Goal: Task Accomplishment & Management: Manage account settings

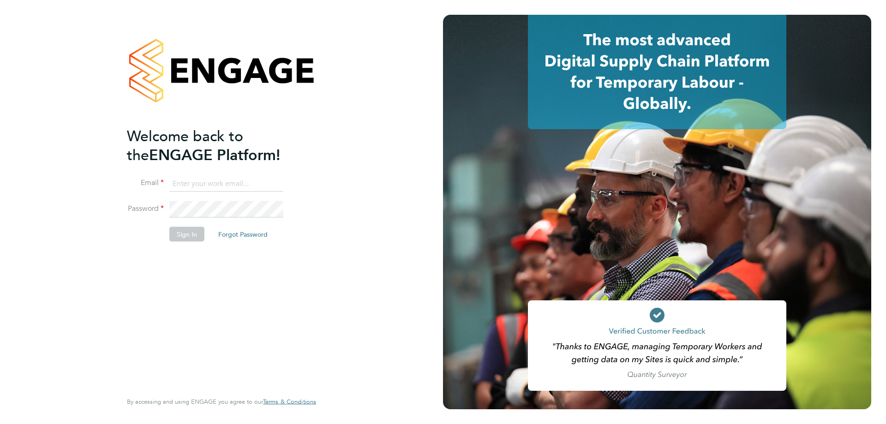
type input "rclarke@frlondon.co.uk"
drag, startPoint x: 182, startPoint y: 233, endPoint x: 189, endPoint y: 233, distance: 6.5
click at [182, 233] on button "Sign In" at bounding box center [186, 234] width 35 height 15
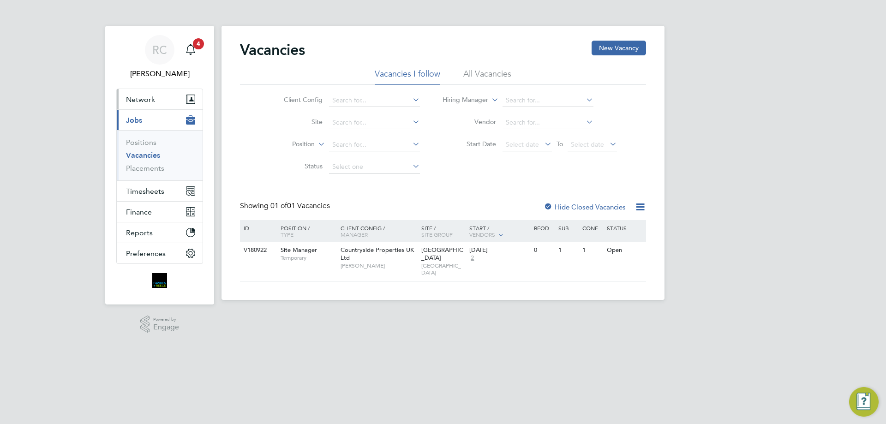
click at [144, 96] on span "Network" at bounding box center [140, 99] width 29 height 9
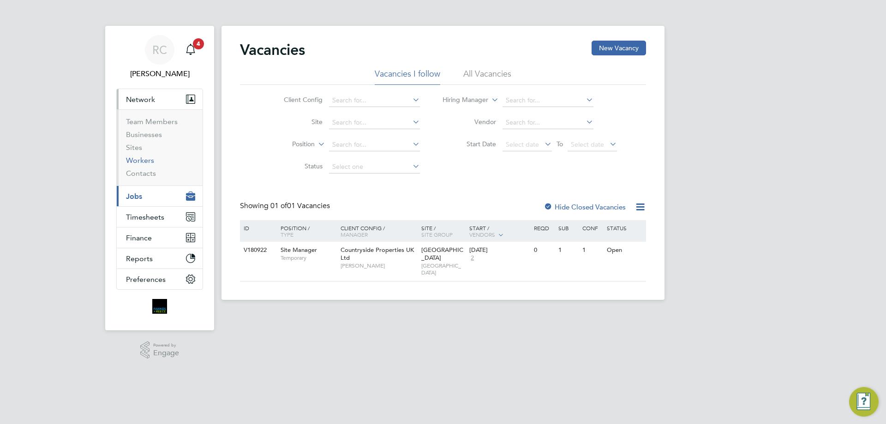
click at [143, 162] on link "Workers" at bounding box center [140, 160] width 28 height 9
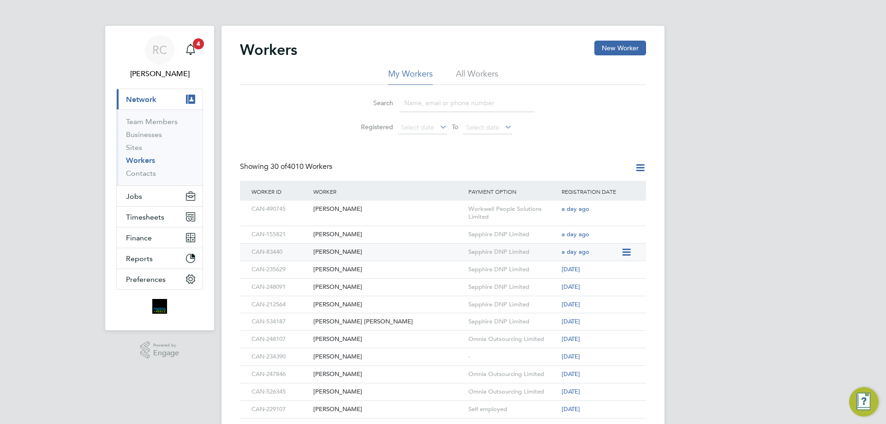
click at [375, 250] on div "[PERSON_NAME]" at bounding box center [388, 252] width 155 height 17
click at [443, 105] on input at bounding box center [467, 103] width 135 height 18
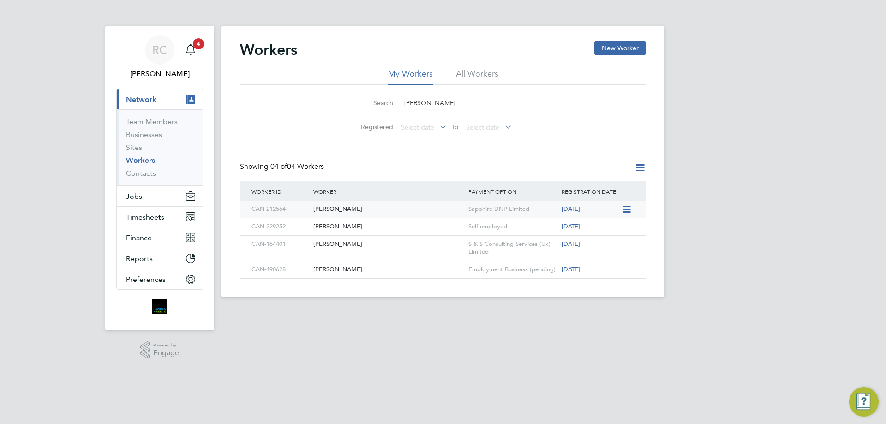
click at [446, 211] on div "[PERSON_NAME]" at bounding box center [388, 209] width 155 height 17
drag, startPoint x: 439, startPoint y: 100, endPoint x: 382, endPoint y: 82, distance: 59.7
click at [382, 82] on div "My Workers All Workers Search [PERSON_NAME] Registered Select date To Select da…" at bounding box center [443, 103] width 406 height 71
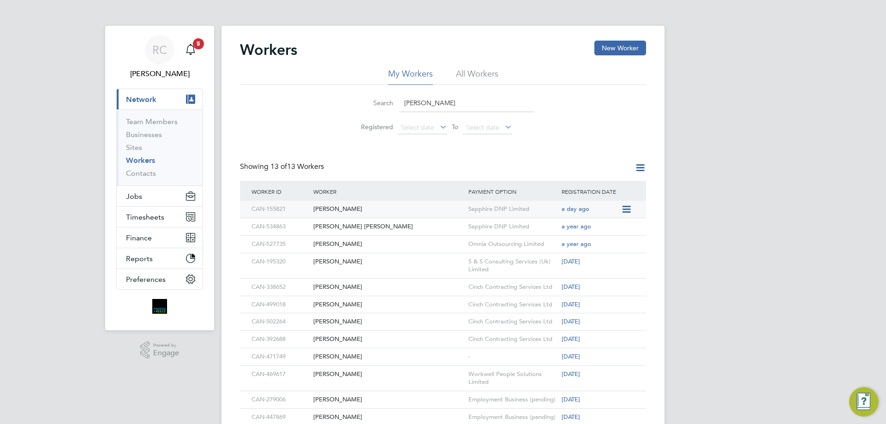
click at [437, 208] on div "[PERSON_NAME]" at bounding box center [388, 209] width 155 height 17
click at [459, 99] on input "[PERSON_NAME]" at bounding box center [467, 103] width 135 height 18
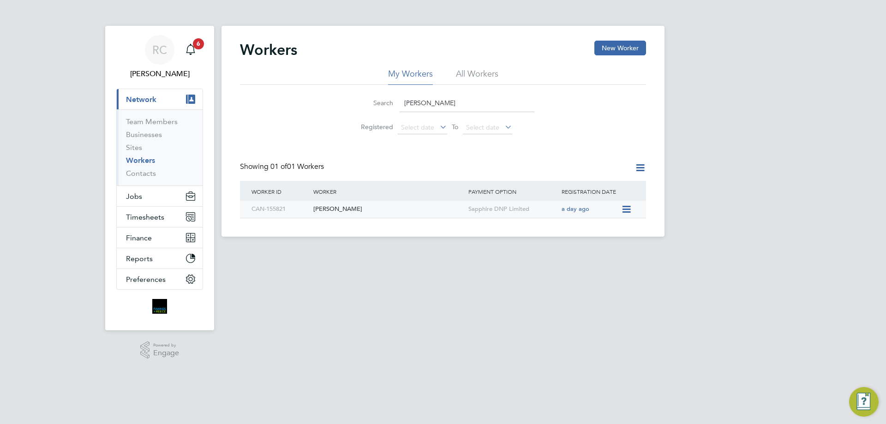
type input "[PERSON_NAME]"
click at [498, 215] on div "Sapphire DNP Limited" at bounding box center [512, 209] width 93 height 17
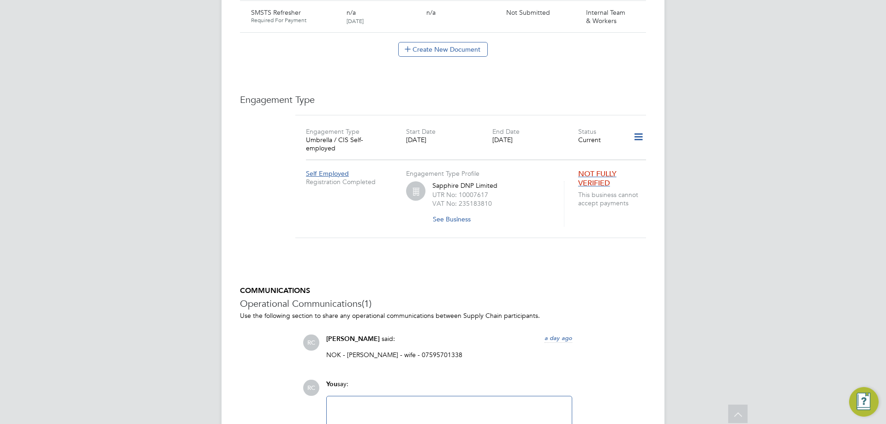
scroll to position [724, 0]
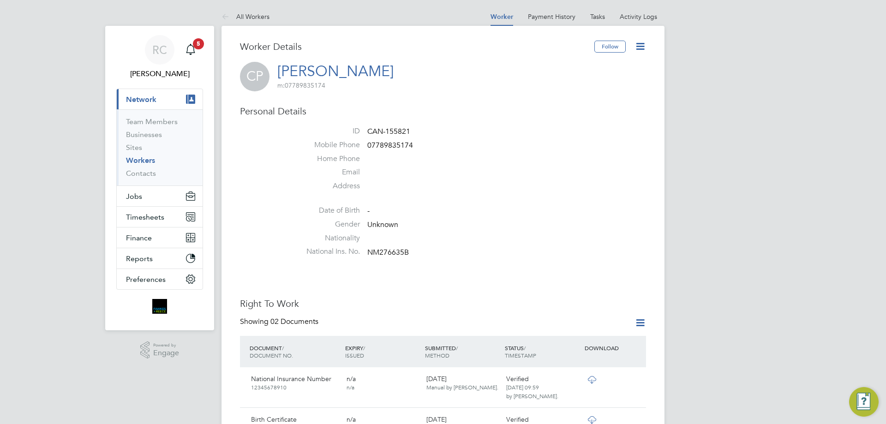
click at [640, 48] on icon at bounding box center [641, 47] width 12 height 12
click at [579, 106] on li "Edit Personal Details e" at bounding box center [587, 107] width 115 height 13
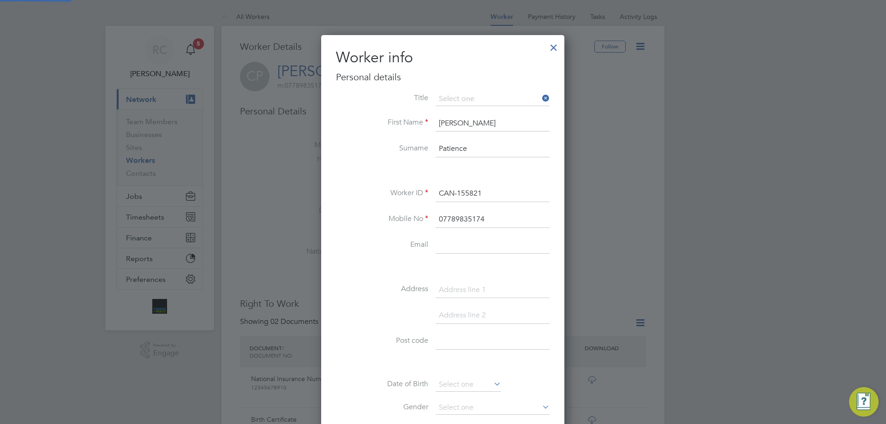
scroll to position [522, 244]
click at [498, 112] on li "Mr" at bounding box center [492, 112] width 115 height 12
type input "Mr"
click at [477, 241] on input at bounding box center [493, 245] width 114 height 17
paste input "colinpatience1@gmail.com"
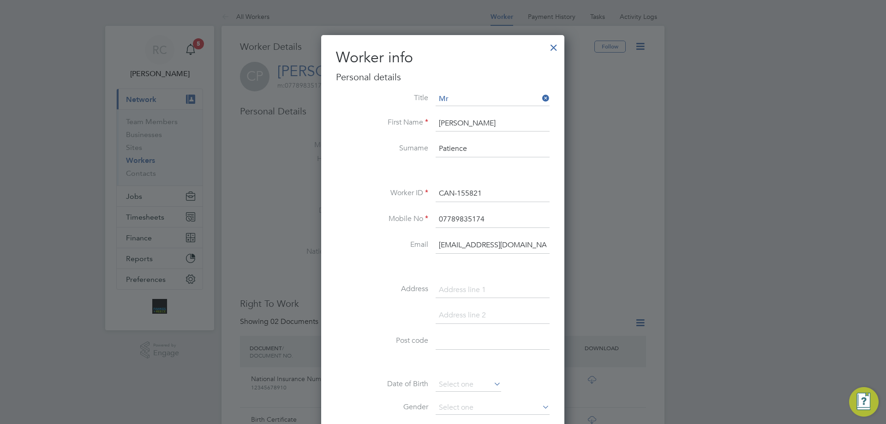
scroll to position [92, 0]
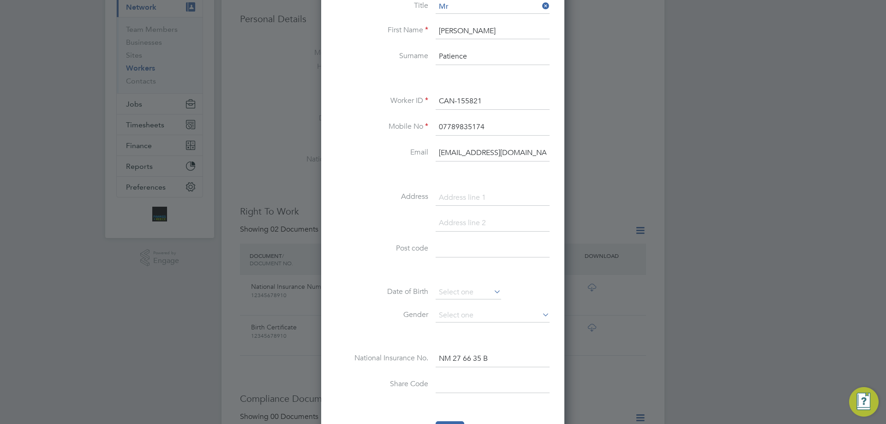
type input "colinpatience1@gmail.com"
click at [467, 191] on input at bounding box center [493, 198] width 114 height 17
paste input "Flat 11, Valentine Cour"
type input "Flat 11, Valentine Court"
click at [493, 229] on input at bounding box center [493, 223] width 114 height 17
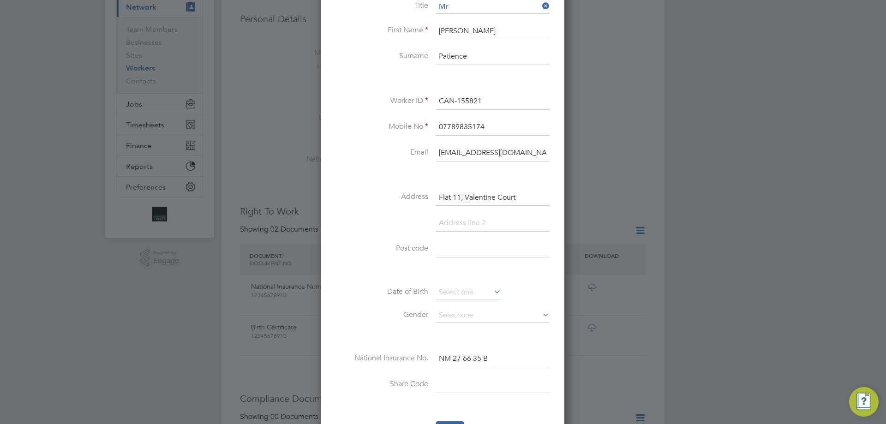
paste input "Sholing"
type input "Sholing"
click at [461, 243] on input at bounding box center [493, 249] width 114 height 17
paste input "Southampton"
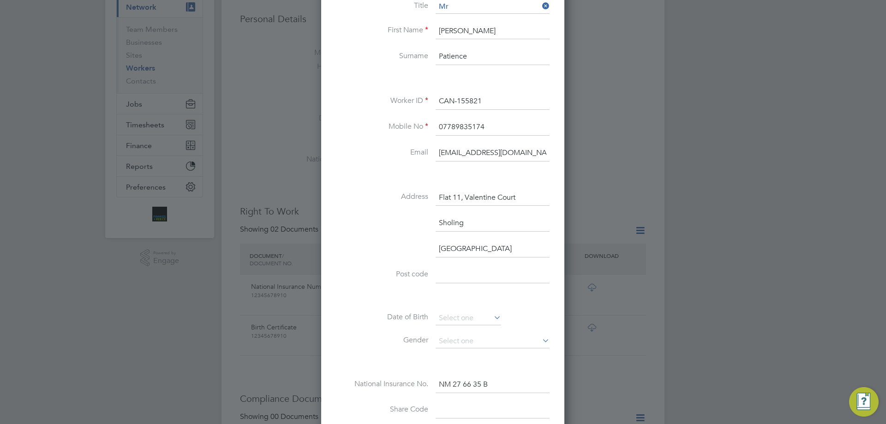
type input "Southampton"
drag, startPoint x: 457, startPoint y: 272, endPoint x: 493, endPoint y: 249, distance: 43.4
click at [457, 272] on input at bounding box center [493, 275] width 114 height 17
paste input "SO19 0AS"
type input "SO19 0AS"
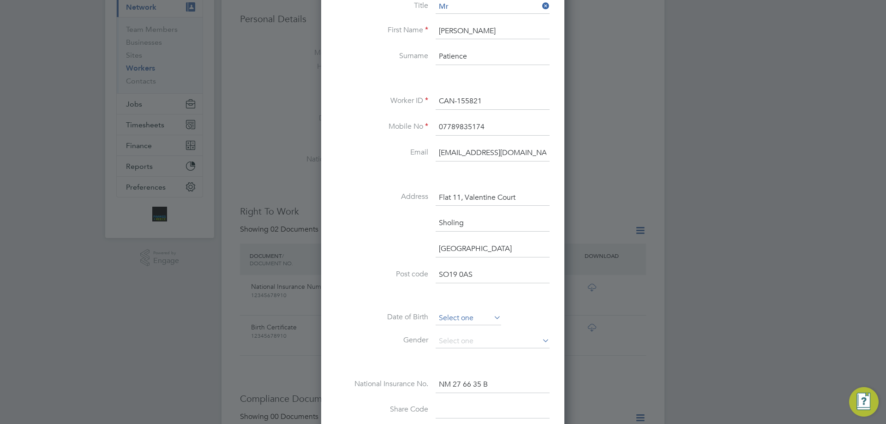
click at [463, 317] on input at bounding box center [469, 319] width 66 height 14
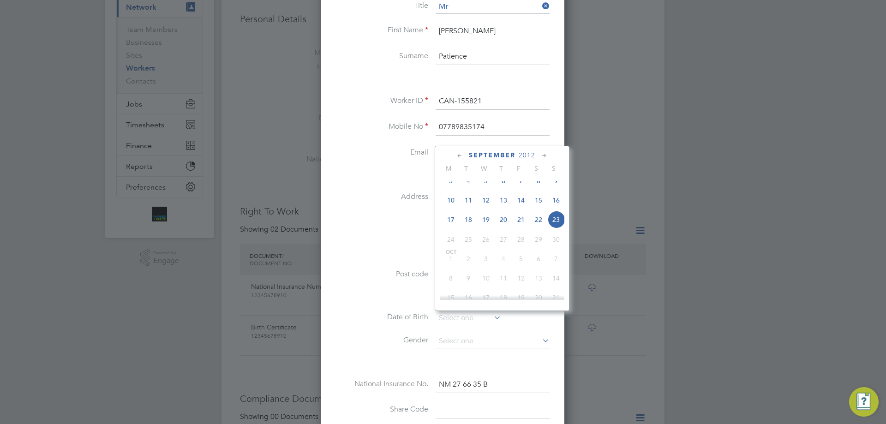
click at [522, 156] on span "2012" at bounding box center [527, 155] width 17 height 8
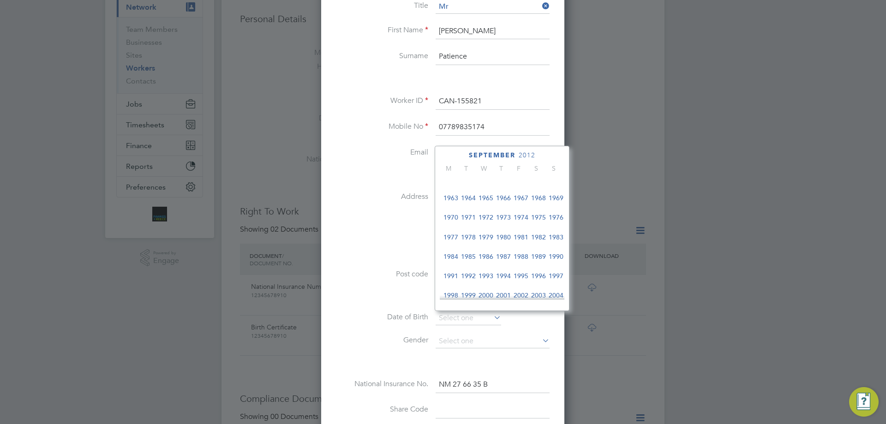
scroll to position [167, 0]
click at [483, 281] on span "1965" at bounding box center [486, 276] width 18 height 18
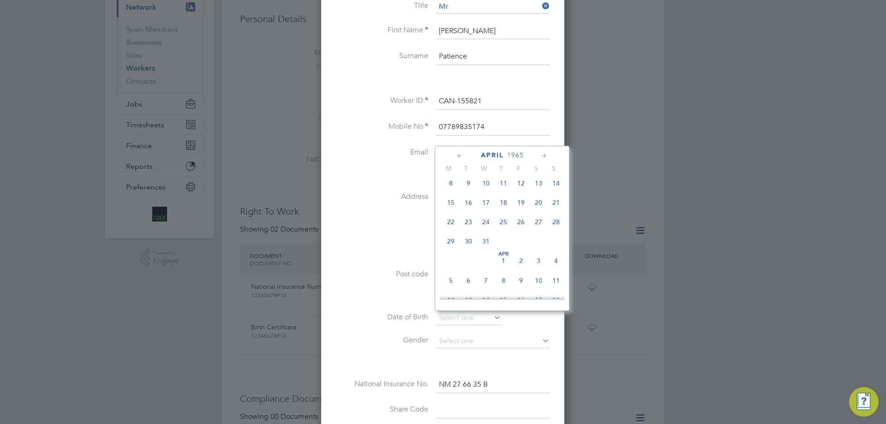
scroll to position [150, 0]
click at [497, 278] on span "22" at bounding box center [504, 274] width 18 height 18
type input "22 Apr 1965"
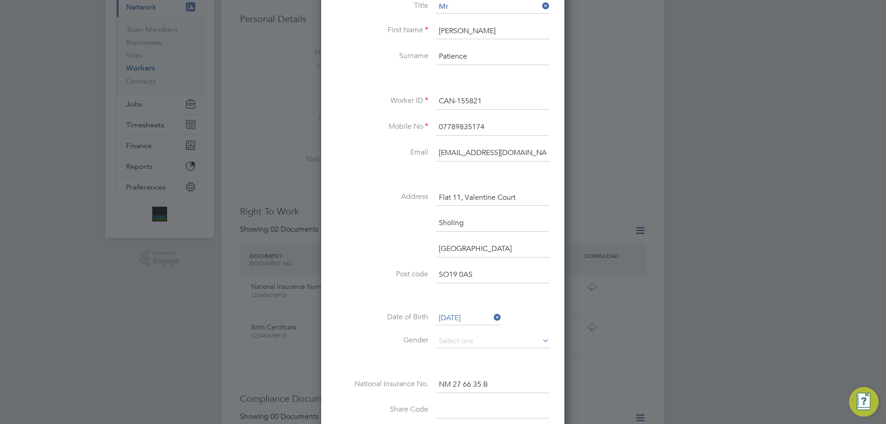
scroll to position [185, 0]
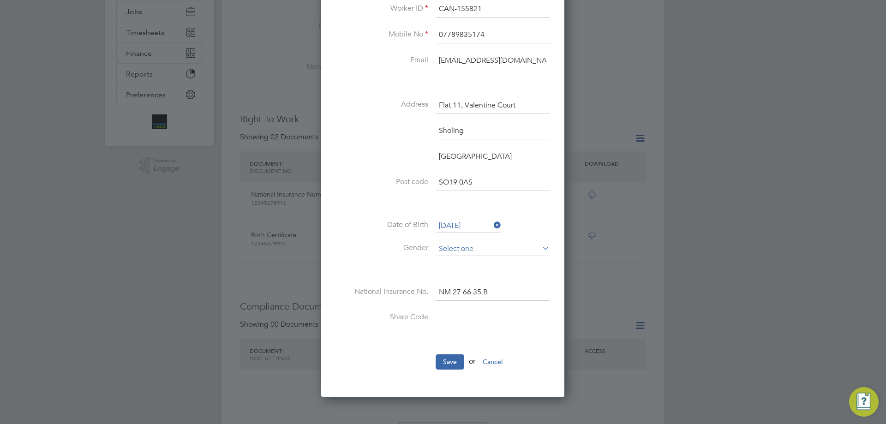
click at [484, 250] on input at bounding box center [493, 249] width 114 height 14
click at [472, 261] on li "Male" at bounding box center [492, 262] width 115 height 12
type input "Male"
click at [455, 366] on button "Save" at bounding box center [450, 362] width 29 height 15
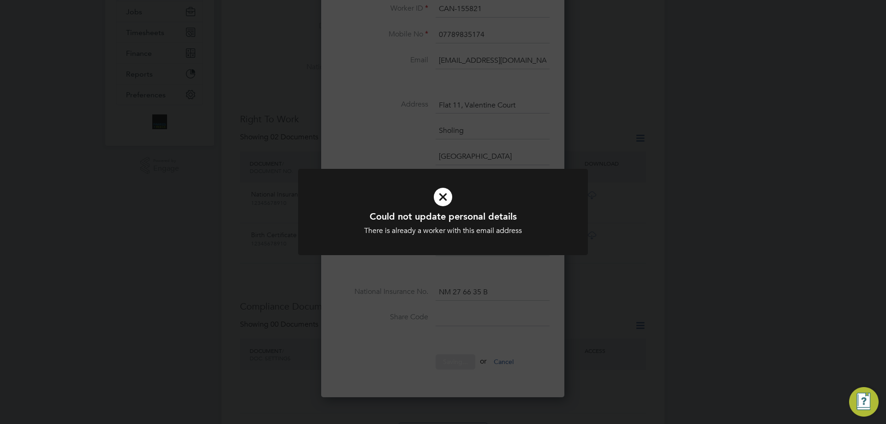
click at [596, 287] on div "Could not update personal details There is already a worker with this email add…" at bounding box center [443, 212] width 886 height 424
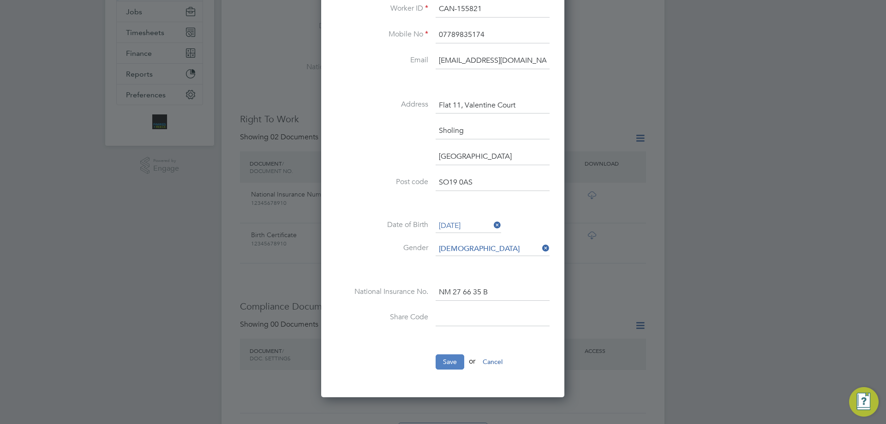
click at [458, 361] on button "Save" at bounding box center [450, 362] width 29 height 15
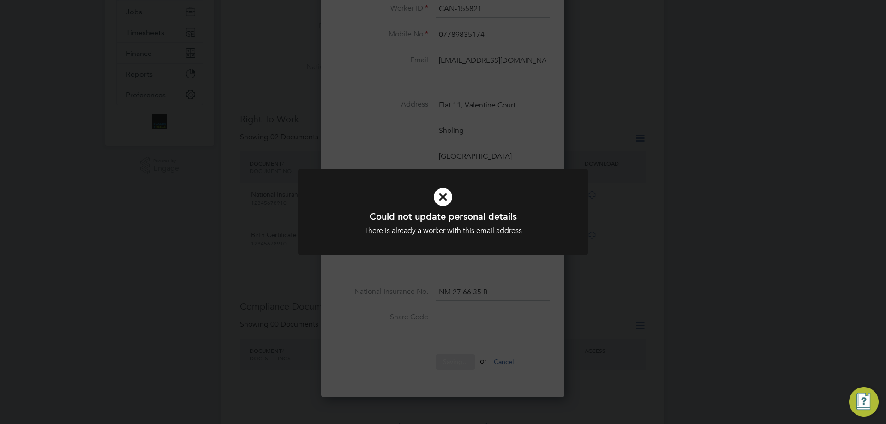
click at [507, 332] on div "Could not update personal details There is already a worker with this email add…" at bounding box center [443, 212] width 886 height 424
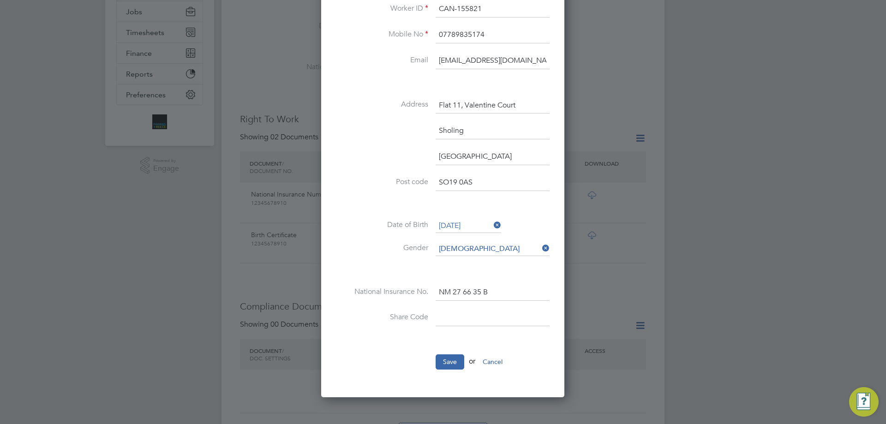
scroll to position [0, 0]
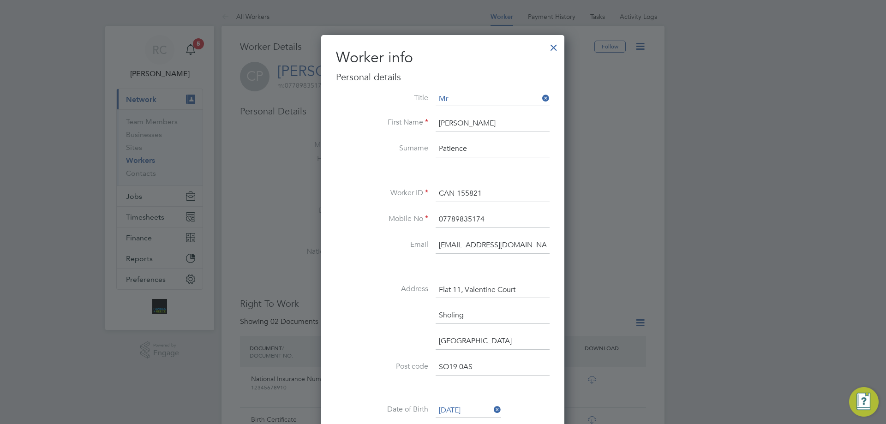
drag, startPoint x: 541, startPoint y: 252, endPoint x: 362, endPoint y: 254, distance: 179.6
click at [362, 254] on li "Email colinpatience1@gmail.com" at bounding box center [443, 250] width 214 height 26
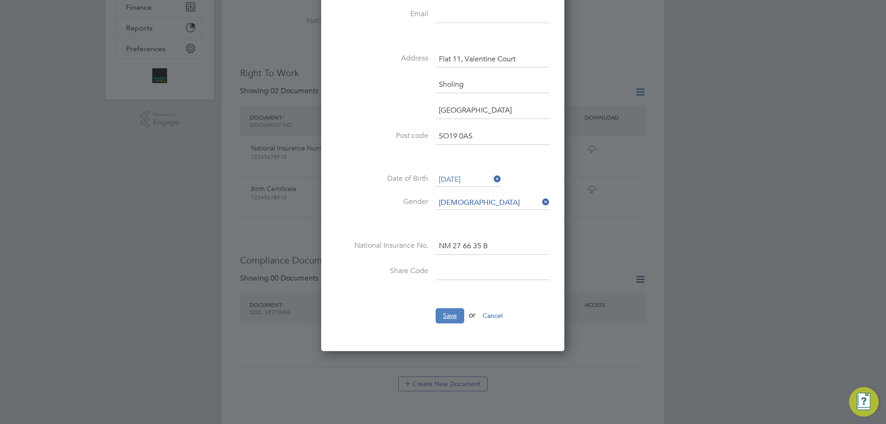
click at [448, 318] on button "Save" at bounding box center [450, 315] width 29 height 15
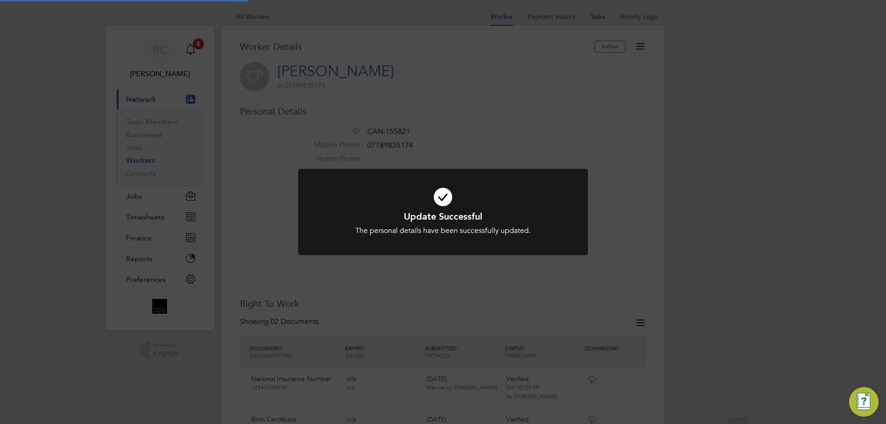
click at [574, 258] on div "Update Successful The personal details have been successfully updated. Cancel O…" at bounding box center [443, 217] width 290 height 97
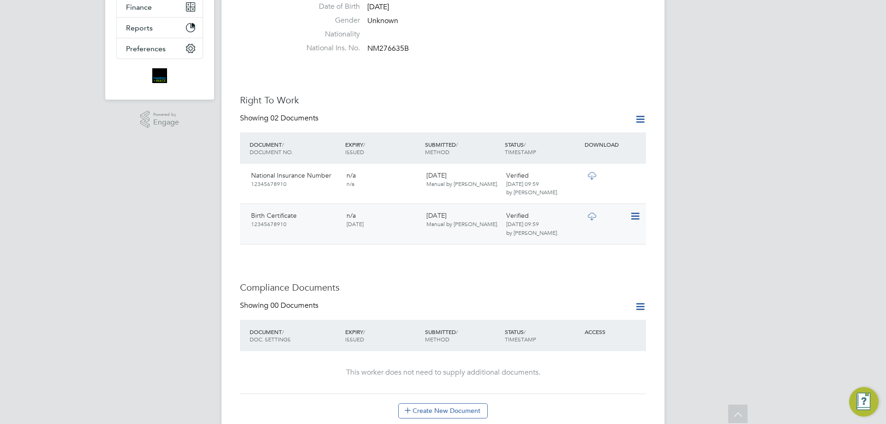
scroll to position [277, 0]
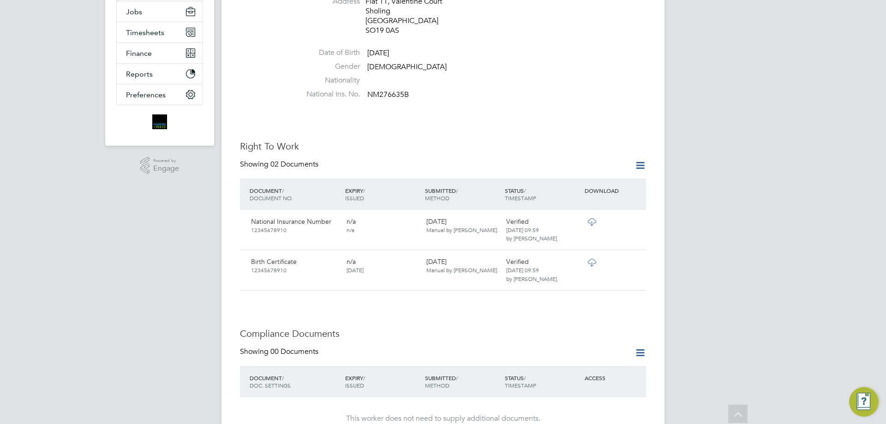
scroll to position [323, 0]
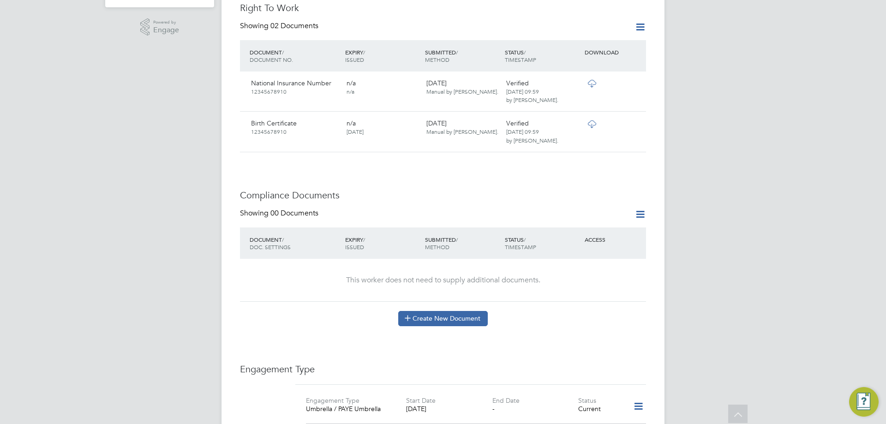
click at [434, 316] on button "Create New Document" at bounding box center [443, 318] width 90 height 15
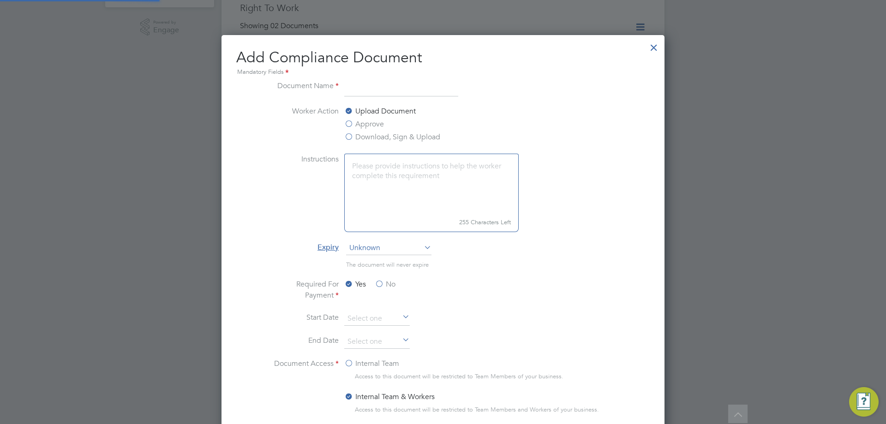
scroll to position [485, 444]
type input "cpcs and dl"
click at [358, 126] on label "Approve" at bounding box center [364, 124] width 40 height 11
click at [0, 0] on input "Approve" at bounding box center [0, 0] width 0 height 0
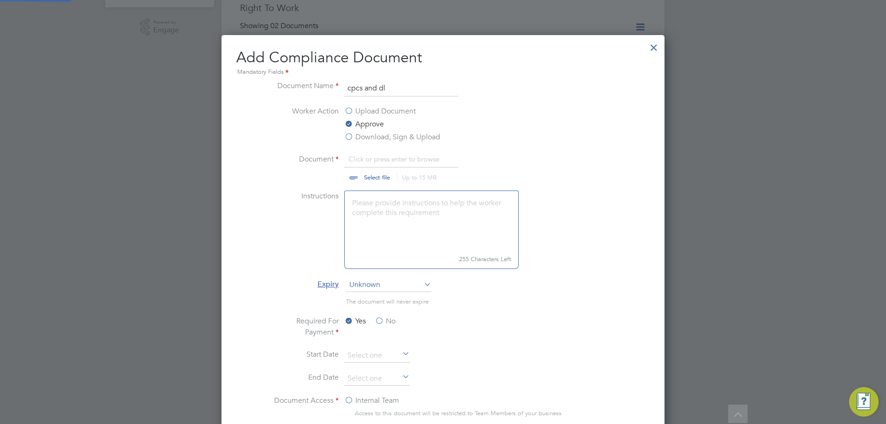
scroll to position [14, 114]
click at [384, 179] on input "file" at bounding box center [385, 168] width 145 height 28
type input "C:\fakepath\CPCS and dl.jpg"
click at [378, 324] on label "No" at bounding box center [385, 321] width 21 height 11
click at [0, 0] on input "No" at bounding box center [0, 0] width 0 height 0
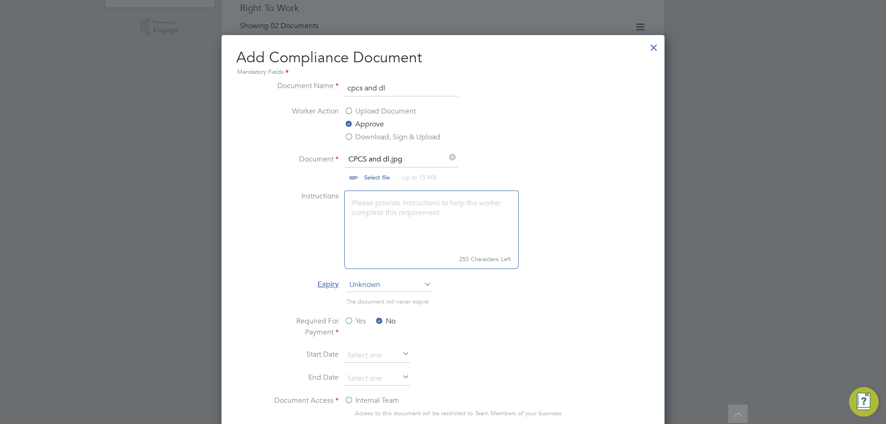
scroll to position [508, 0]
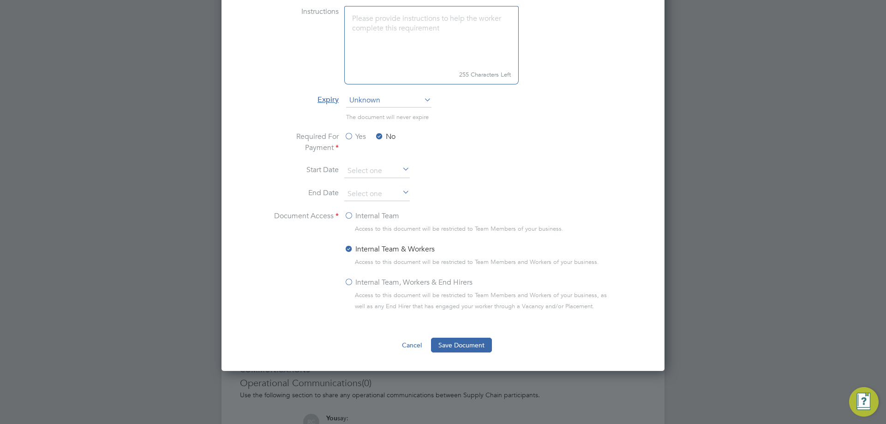
click at [368, 279] on label "Internal Team, Workers & End Hirers" at bounding box center [408, 282] width 128 height 11
click at [0, 0] on input "Internal Team, Workers & End Hirers" at bounding box center [0, 0] width 0 height 0
click at [445, 350] on button "Save Document" at bounding box center [461, 345] width 61 height 15
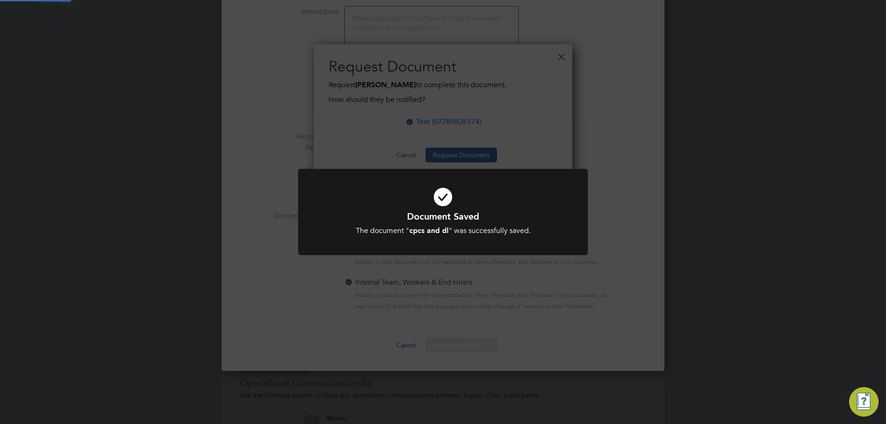
scroll to position [137, 259]
click at [687, 231] on div "Document Saved The document " cpcs and dl " was successfully saved. Cancel Okay" at bounding box center [443, 212] width 886 height 424
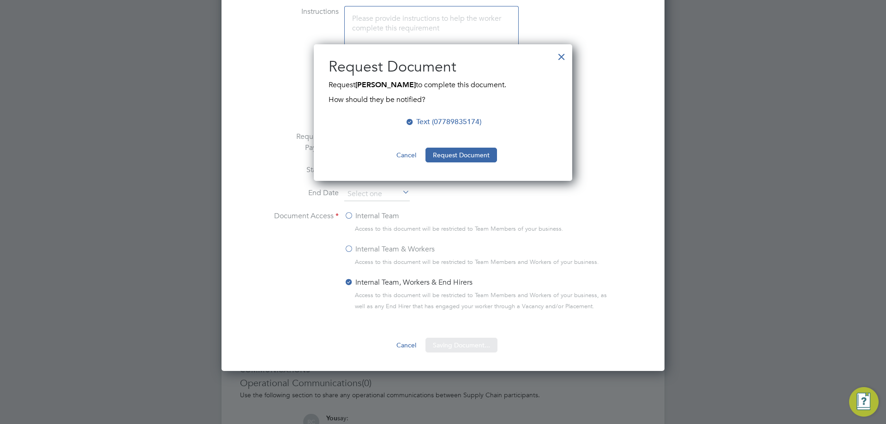
click at [465, 158] on div "Sorry, we are having problems connecting to our services." at bounding box center [443, 18] width 443 height 1037
click at [465, 158] on button "Request Document" at bounding box center [462, 155] width 72 height 15
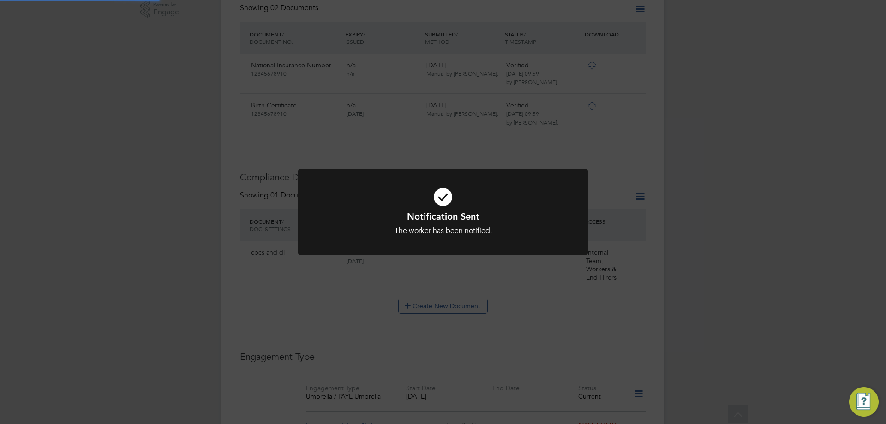
click at [618, 166] on div "Notification Sent The worker has been notified. Cancel Okay" at bounding box center [443, 212] width 886 height 424
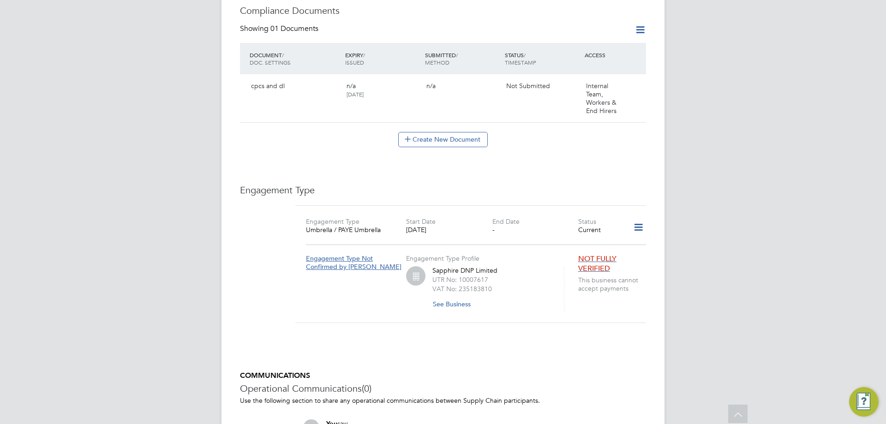
scroll to position [415, 0]
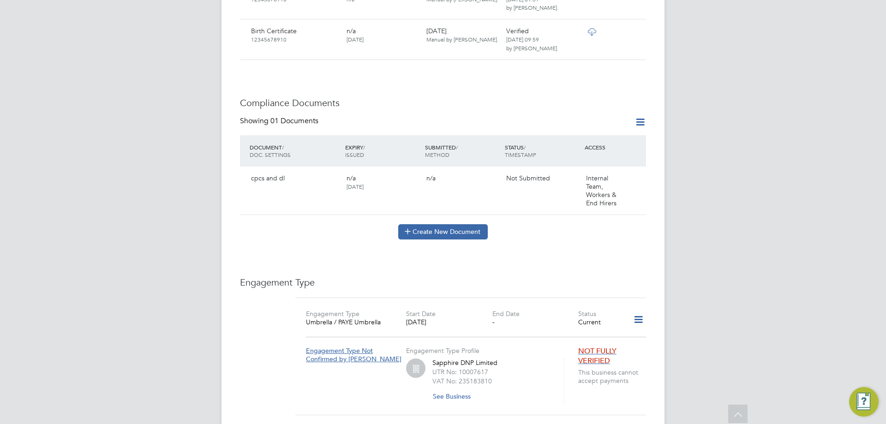
click at [451, 228] on button "Create New Document" at bounding box center [443, 231] width 90 height 15
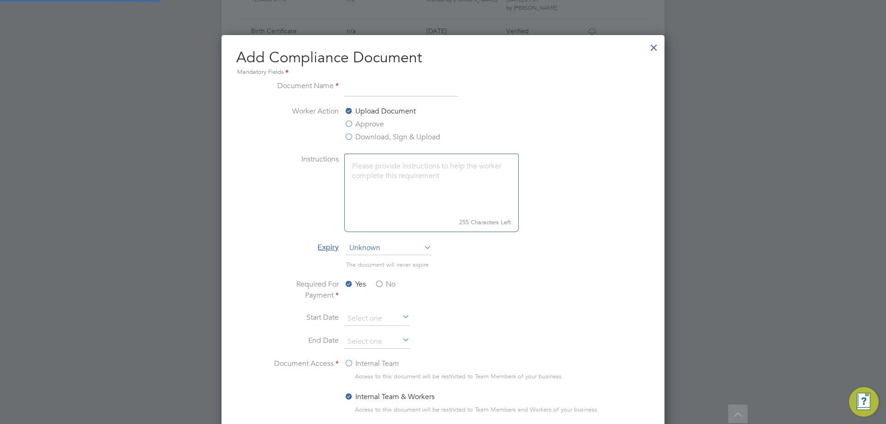
scroll to position [485, 444]
type input "cpcs check"
click at [359, 127] on label "Approve" at bounding box center [364, 124] width 40 height 11
click at [0, 0] on input "Approve" at bounding box center [0, 0] width 0 height 0
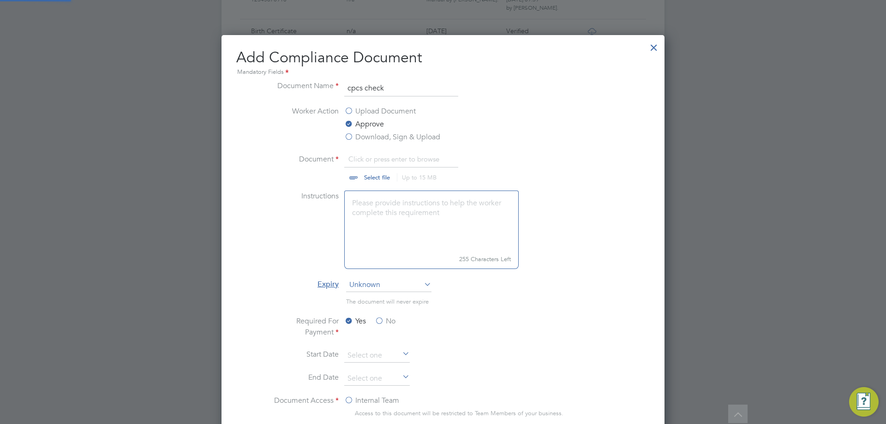
scroll to position [14, 114]
click at [357, 176] on input "file" at bounding box center [385, 168] width 145 height 28
type input "C:\fakepath\cpcs check.JPG"
click at [384, 321] on label "No" at bounding box center [385, 321] width 21 height 11
click at [0, 0] on input "No" at bounding box center [0, 0] width 0 height 0
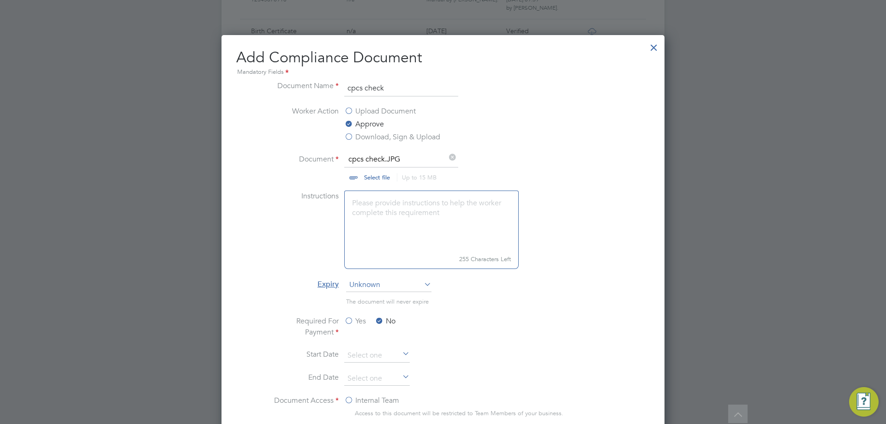
scroll to position [639, 0]
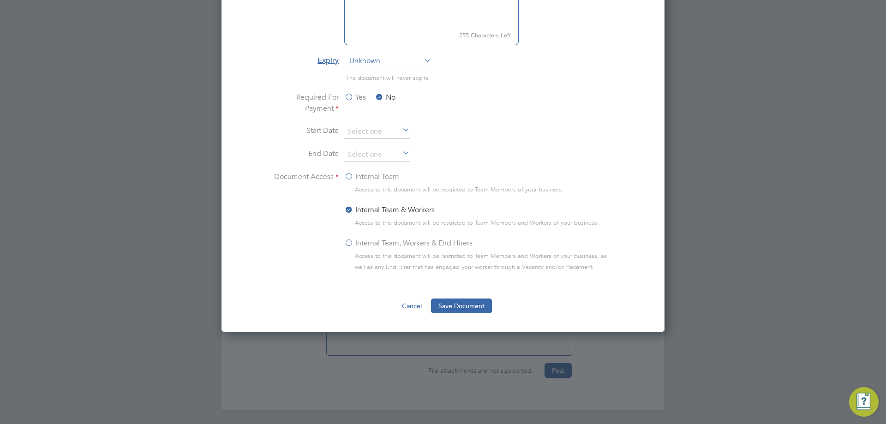
click at [367, 246] on label "Internal Team, Workers & End Hirers" at bounding box center [408, 243] width 128 height 11
click at [0, 0] on input "Internal Team, Workers & End Hirers" at bounding box center [0, 0] width 0 height 0
drag, startPoint x: 462, startPoint y: 307, endPoint x: 471, endPoint y: 307, distance: 9.2
click at [464, 307] on button "Save Document" at bounding box center [461, 306] width 61 height 15
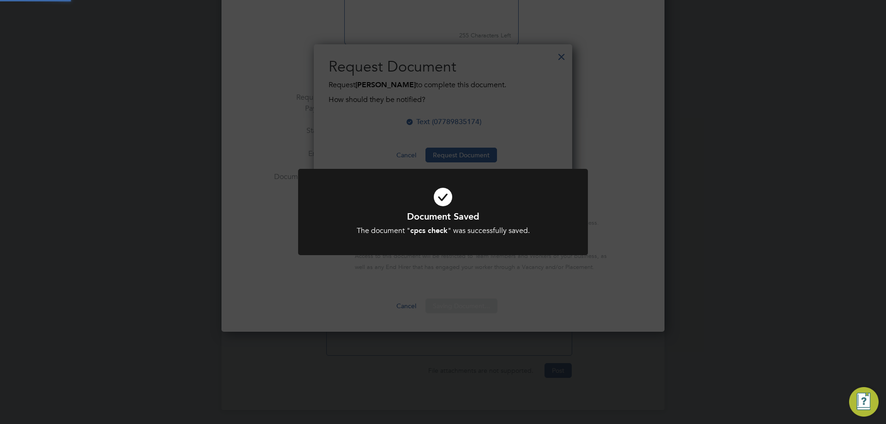
click at [771, 153] on div "Document Saved The document " cpcs check " was successfully saved. Cancel Okay" at bounding box center [443, 212] width 886 height 424
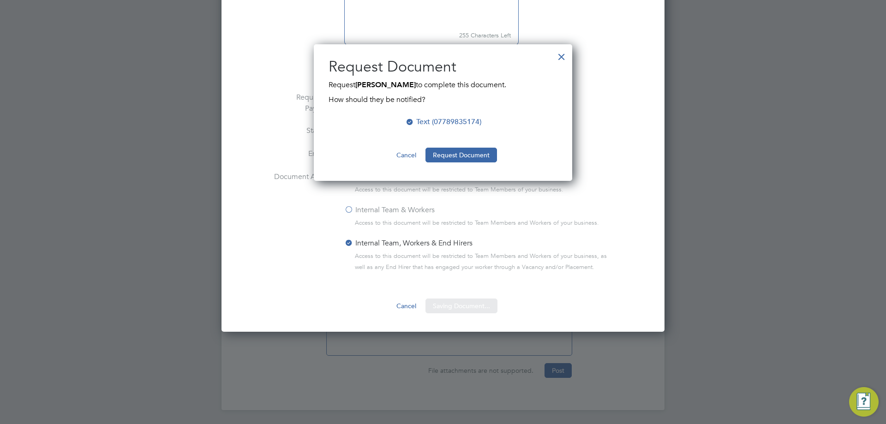
click at [445, 154] on button "Request Document" at bounding box center [462, 155] width 72 height 15
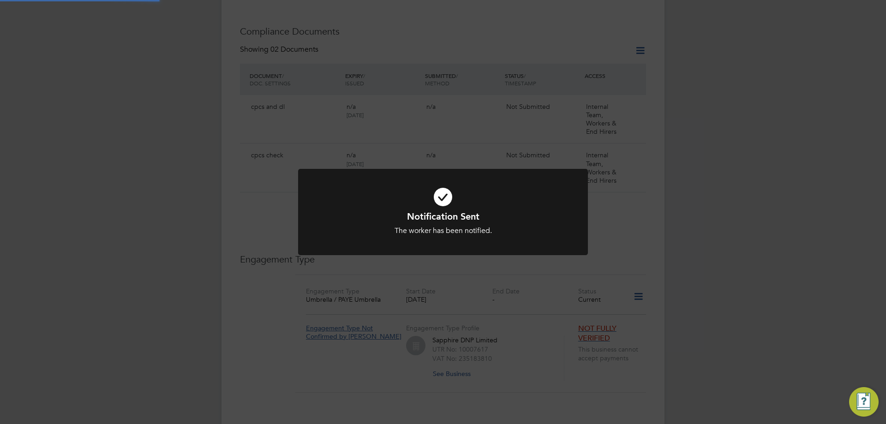
click at [724, 150] on div "Notification Sent The worker has been notified. Cancel Okay" at bounding box center [443, 212] width 886 height 424
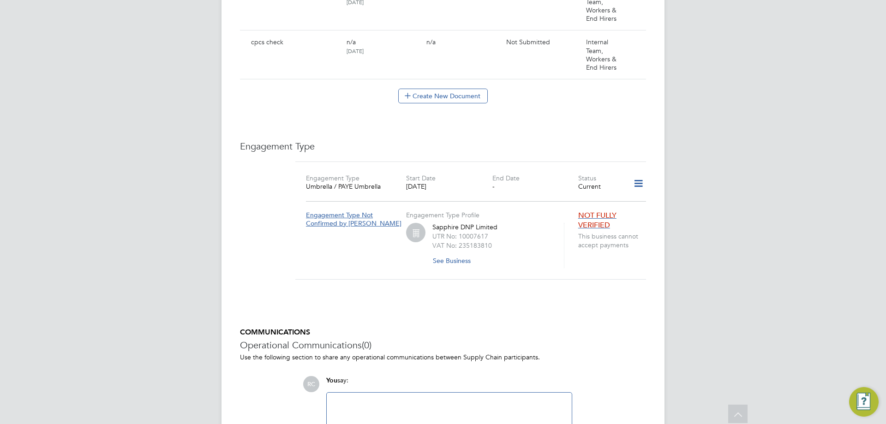
scroll to position [688, 0]
